Goal: Navigation & Orientation: Find specific page/section

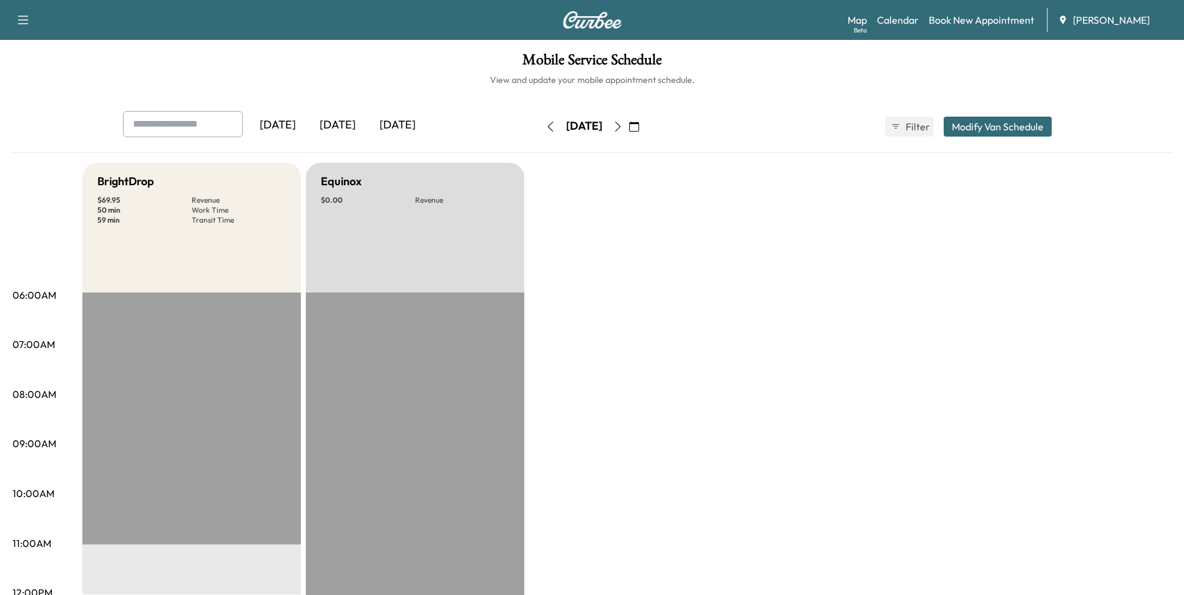
click at [645, 125] on button "button" at bounding box center [633, 127] width 21 height 20
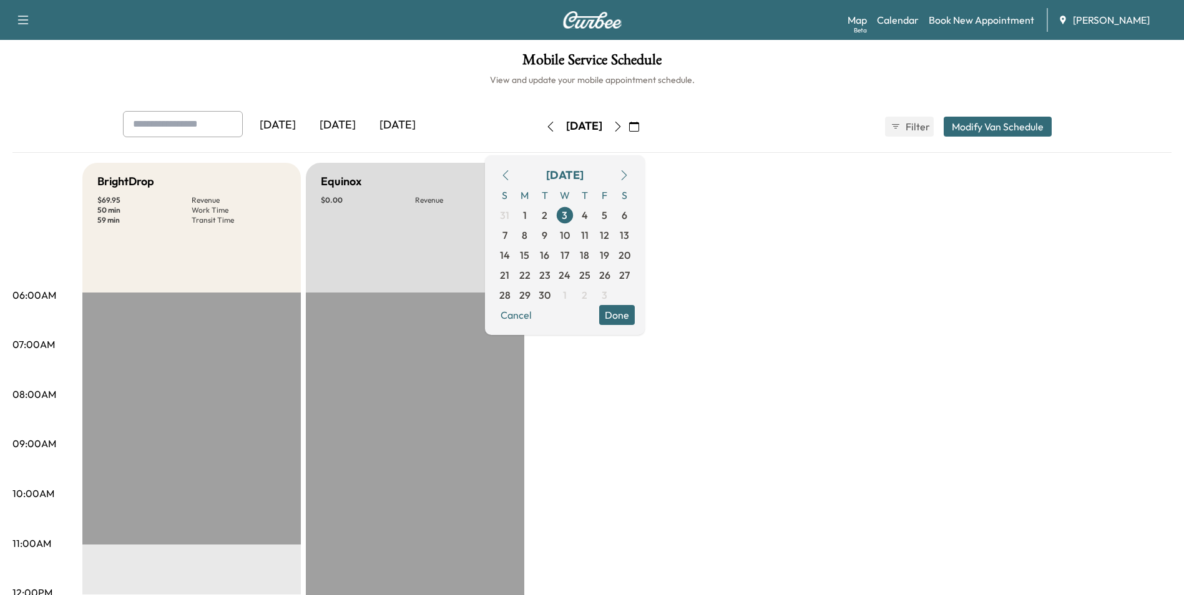
click at [547, 218] on span "2" at bounding box center [545, 215] width 6 height 15
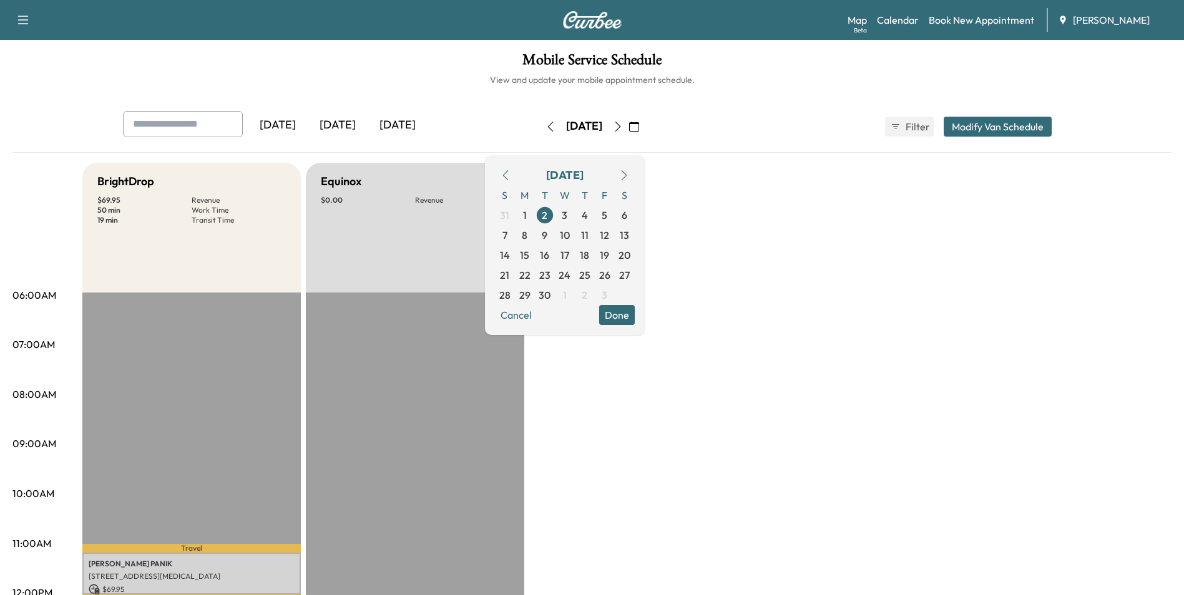
click at [567, 217] on span "3" at bounding box center [565, 215] width 6 height 15
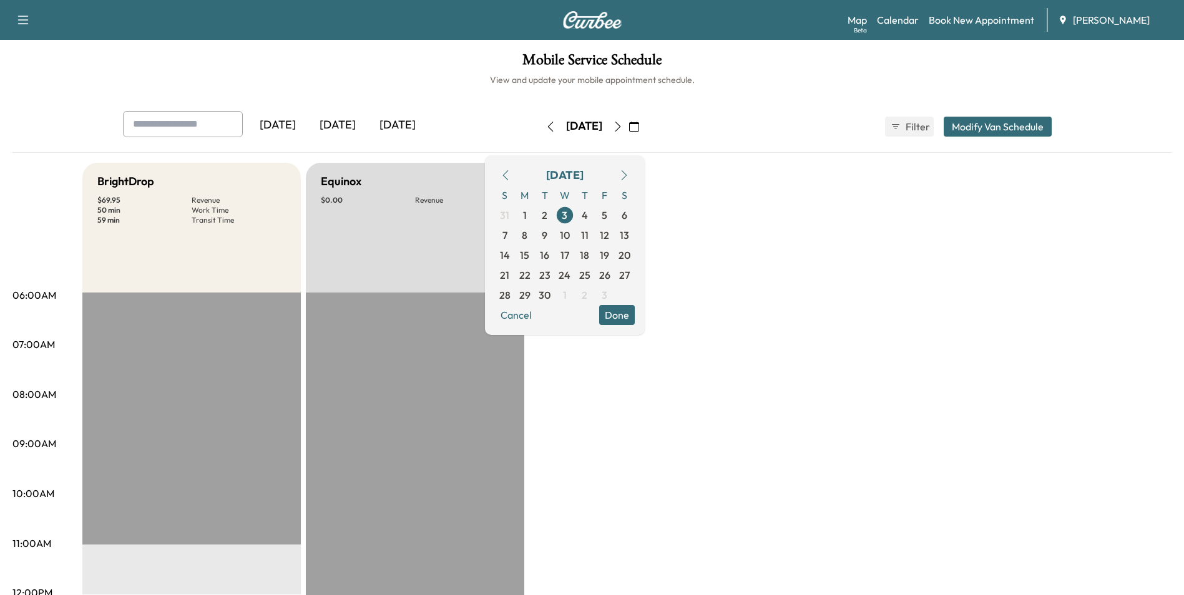
click at [588, 220] on span "4" at bounding box center [585, 215] width 6 height 15
click at [615, 213] on span "5" at bounding box center [605, 215] width 20 height 20
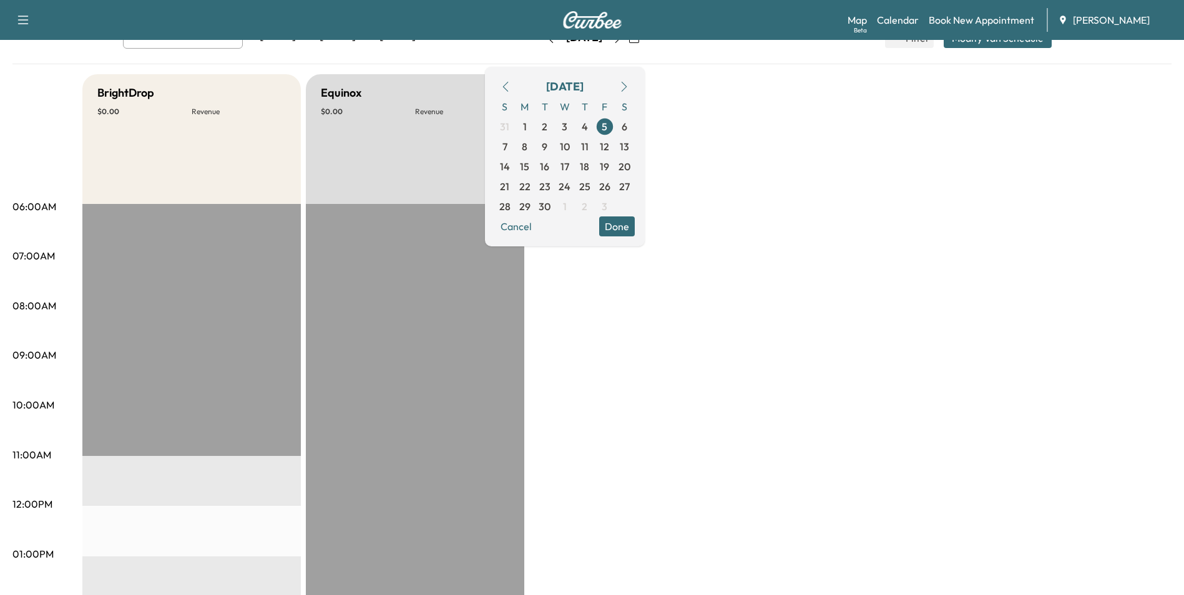
scroll to position [79, 0]
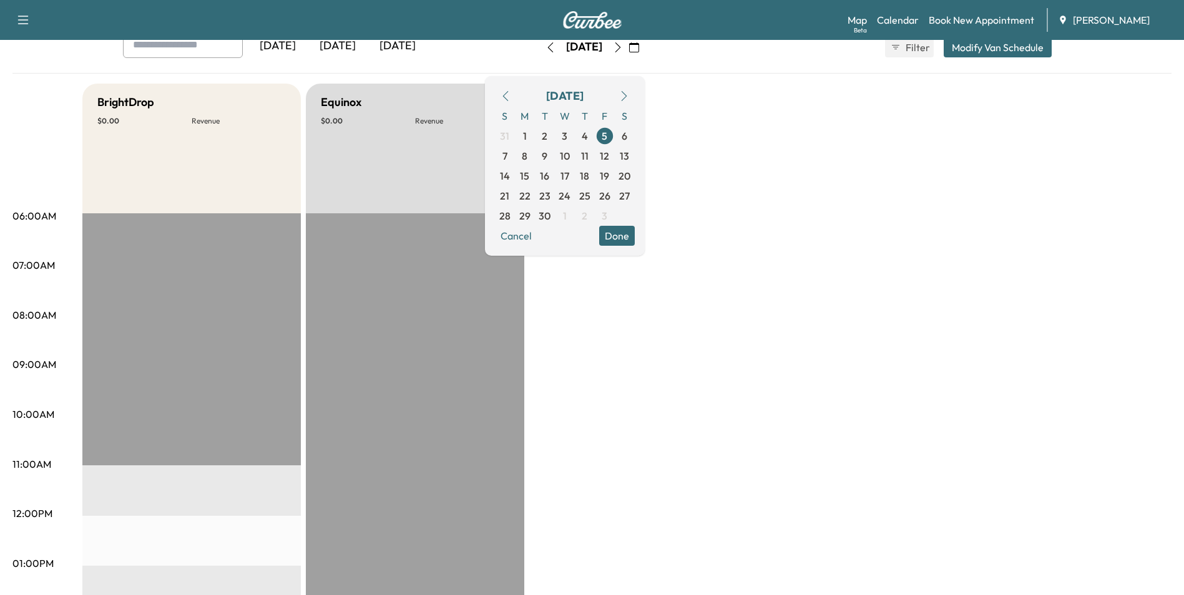
click at [567, 135] on span "3" at bounding box center [565, 136] width 6 height 15
